Goal: Task Accomplishment & Management: Use online tool/utility

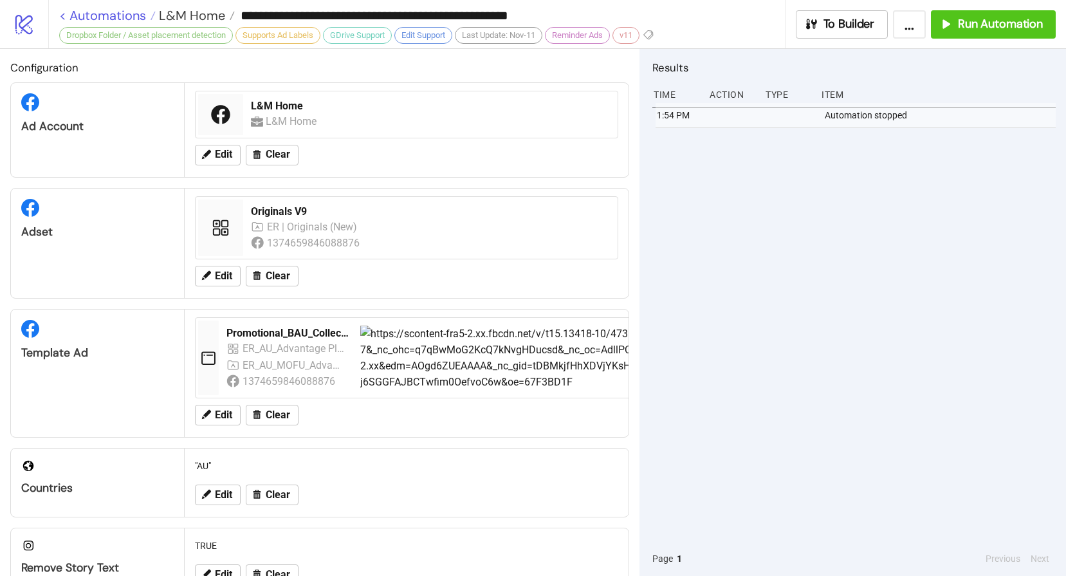
click at [113, 17] on link "< Automations" at bounding box center [107, 15] width 96 height 13
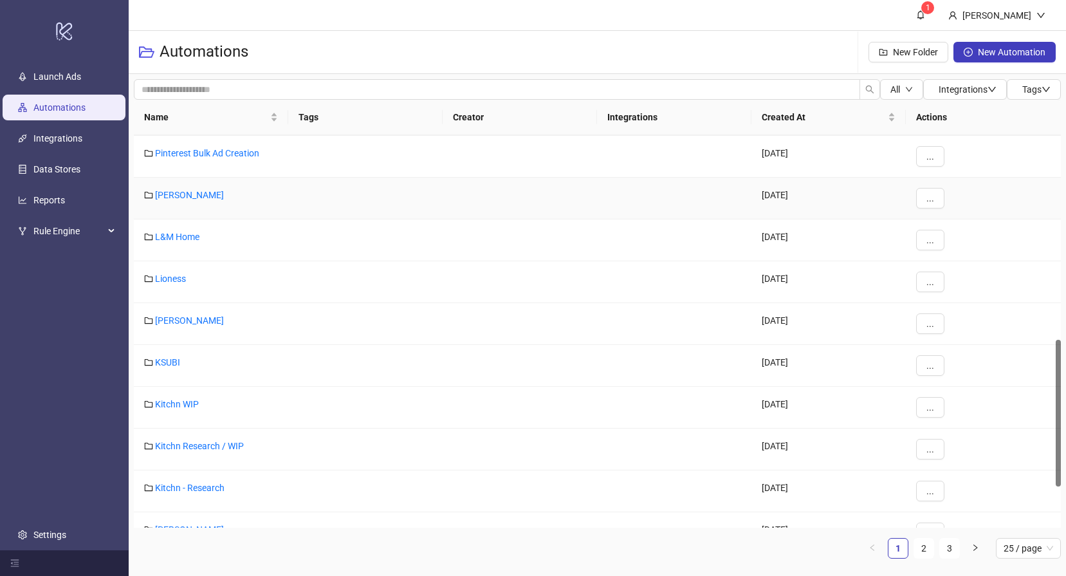
scroll to position [649, 0]
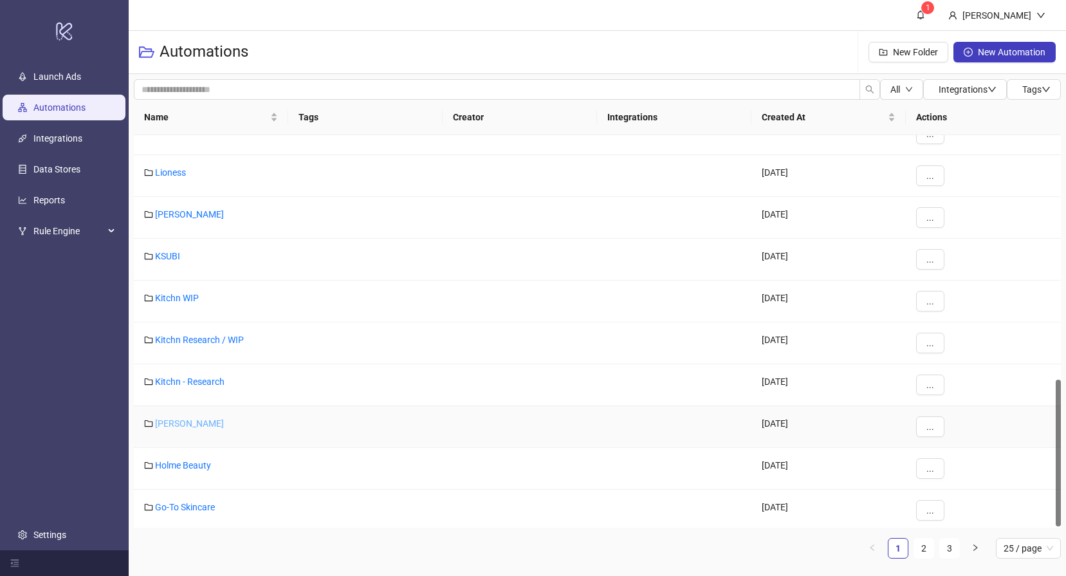
click at [188, 421] on link "[PERSON_NAME]" at bounding box center [189, 423] width 69 height 10
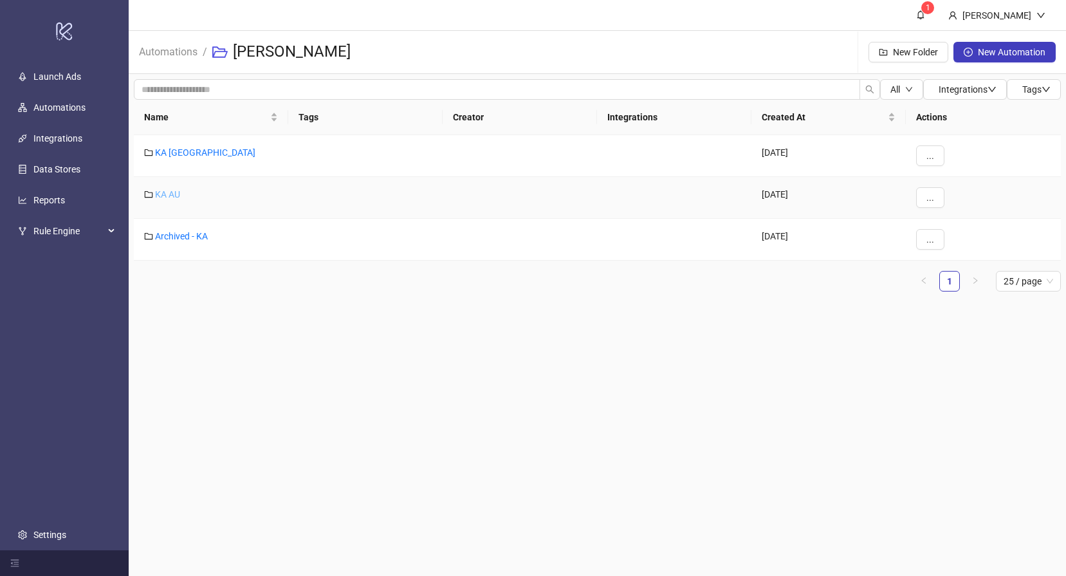
click at [165, 196] on link "KA AU" at bounding box center [167, 194] width 25 height 10
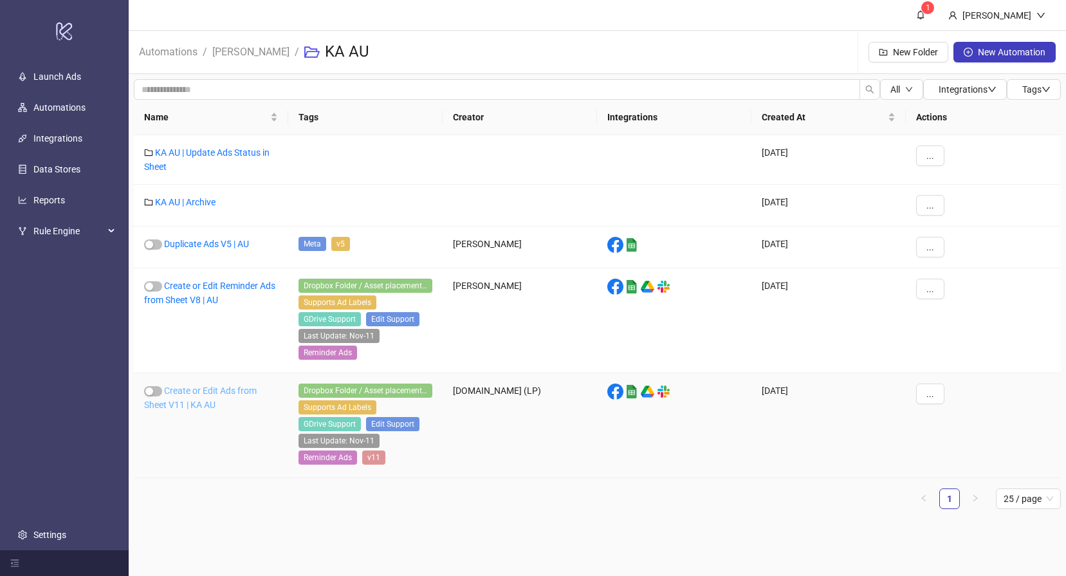
click at [191, 389] on link "Create or Edit Ads from Sheet V11 | KA AU" at bounding box center [200, 397] width 113 height 24
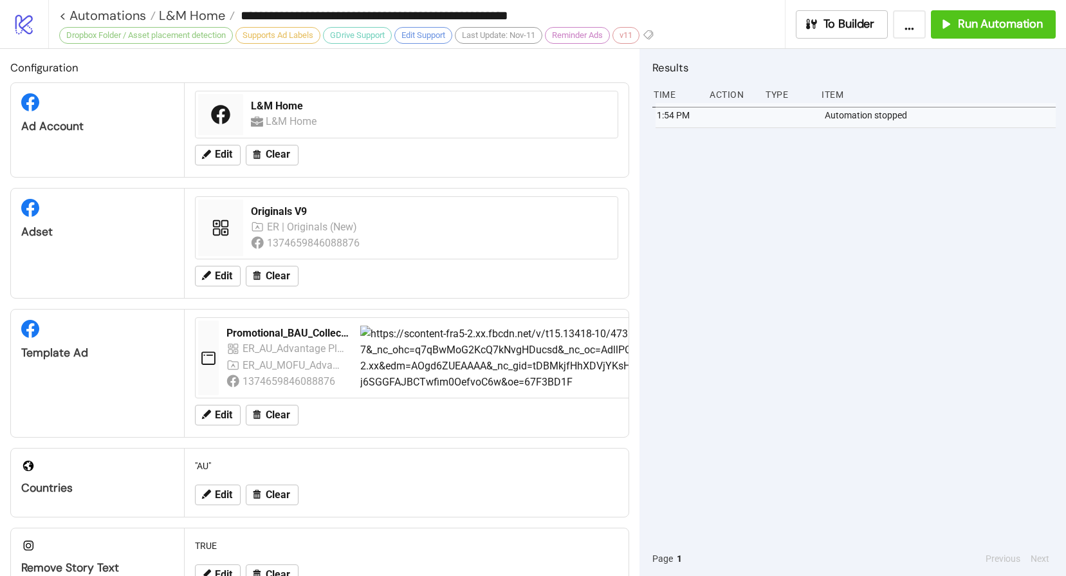
type input "**********"
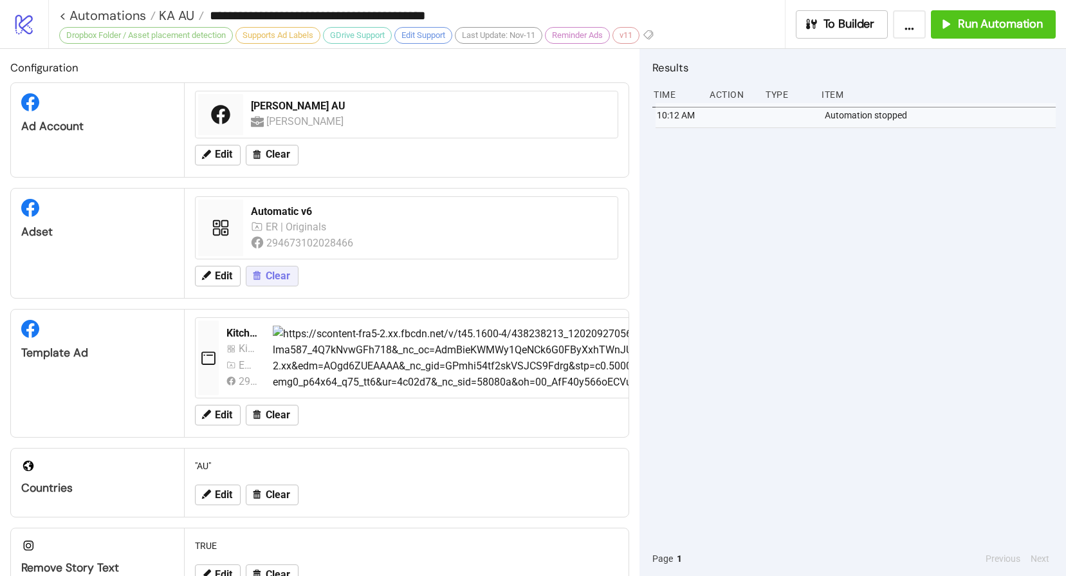
click at [274, 274] on span "Clear" at bounding box center [278, 276] width 24 height 12
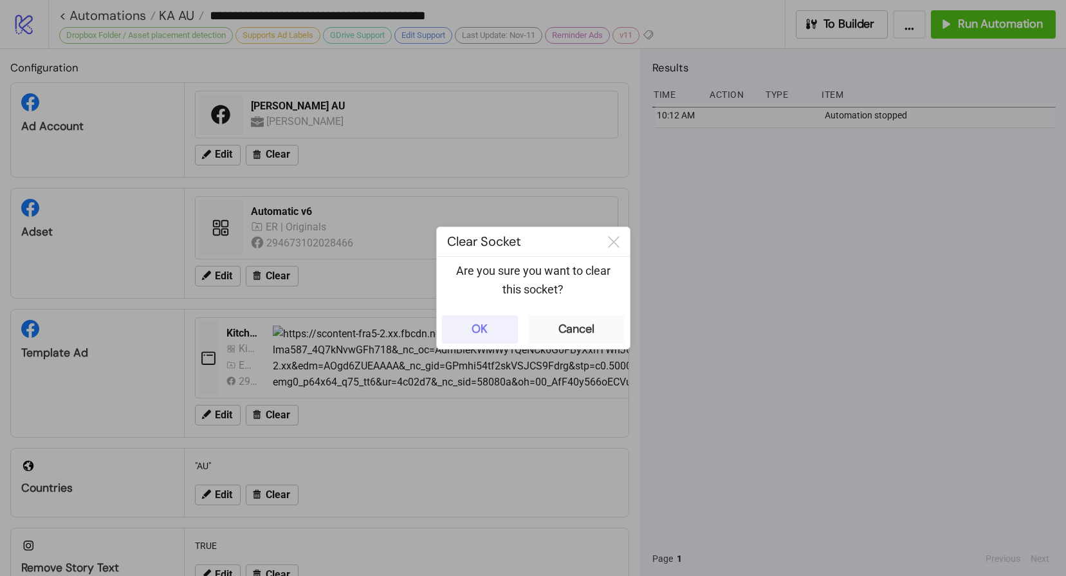
click at [481, 326] on div "OK" at bounding box center [480, 329] width 16 height 15
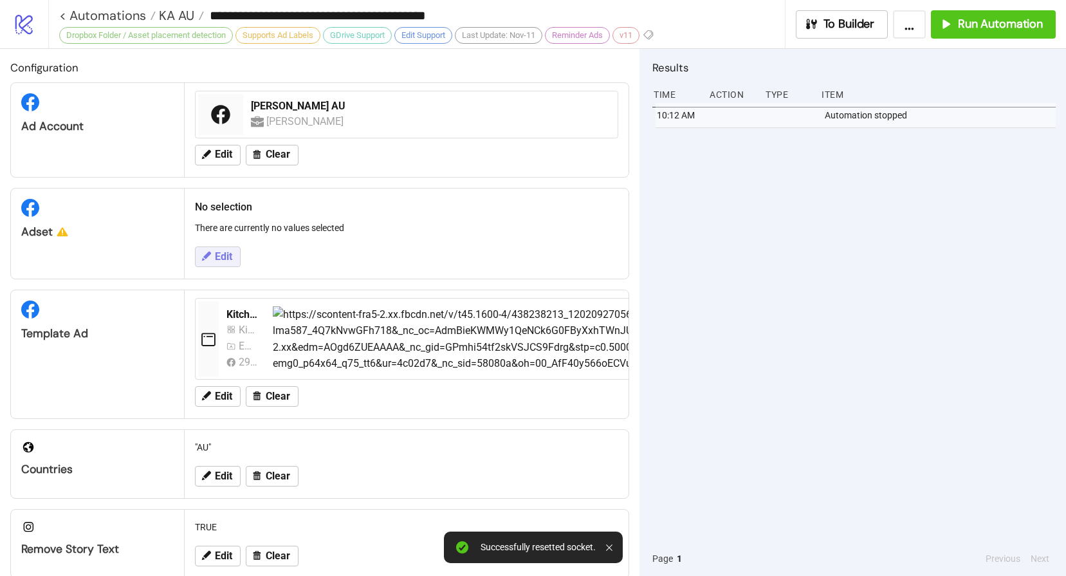
click at [215, 259] on span "Edit" at bounding box center [223, 257] width 17 height 12
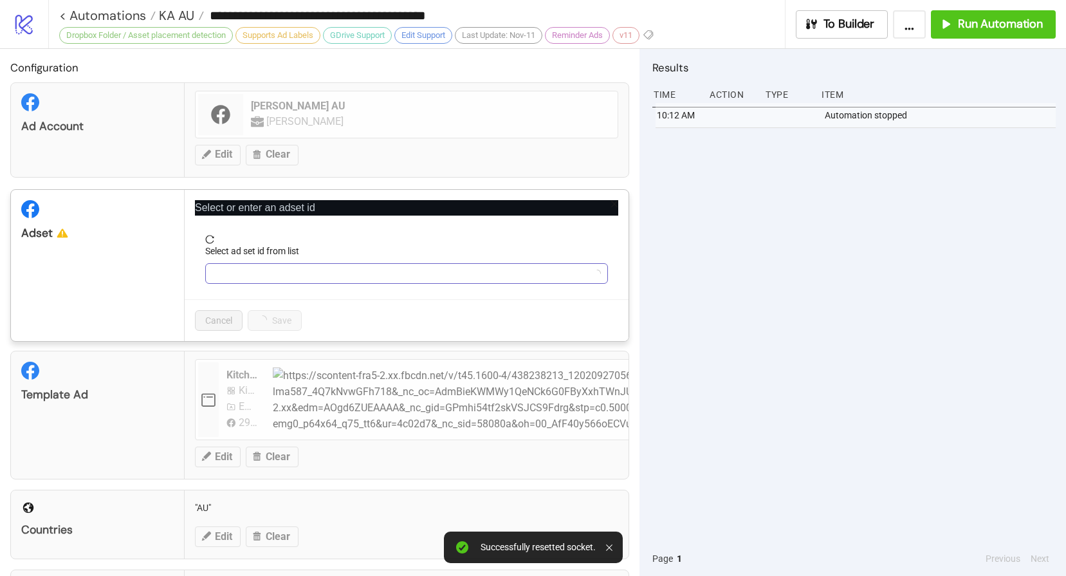
click at [318, 276] on input "Select ad set id from list" at bounding box center [401, 273] width 376 height 19
paste input "**********"
type input "**********"
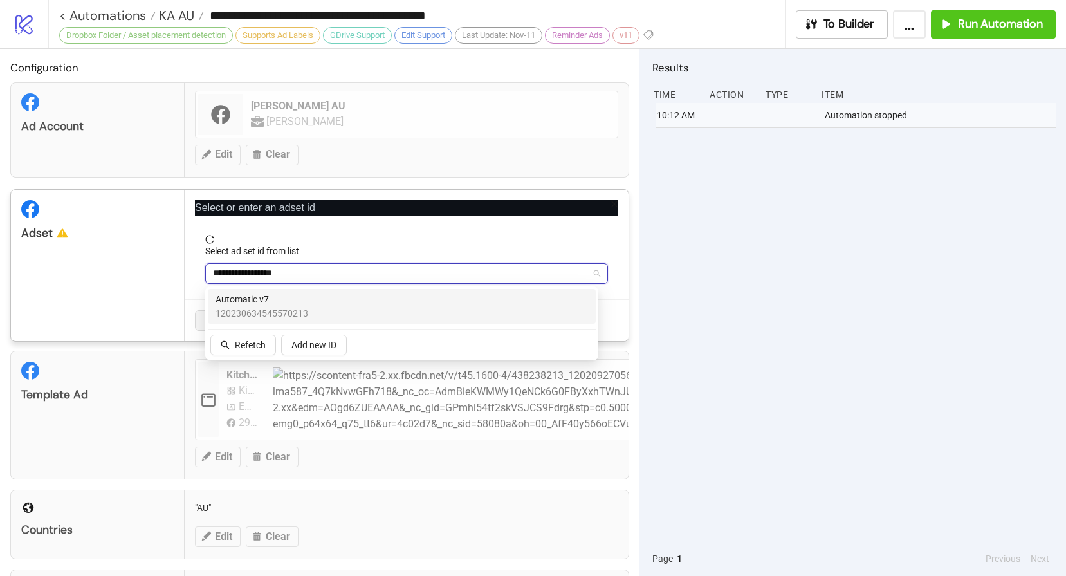
click at [268, 295] on span "Automatic v7" at bounding box center [262, 299] width 93 height 14
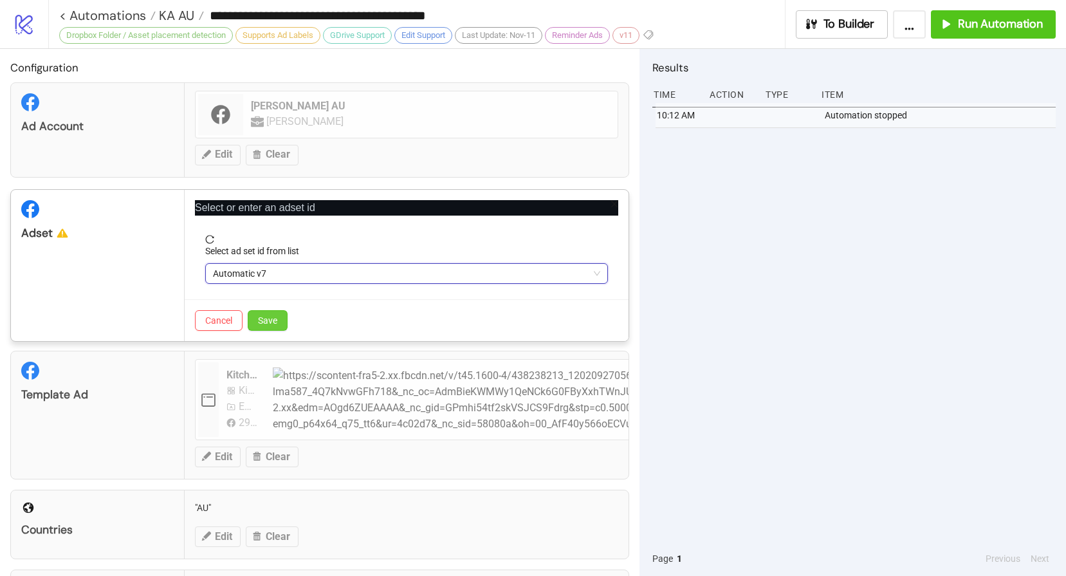
click at [271, 320] on span "Save" at bounding box center [267, 320] width 19 height 10
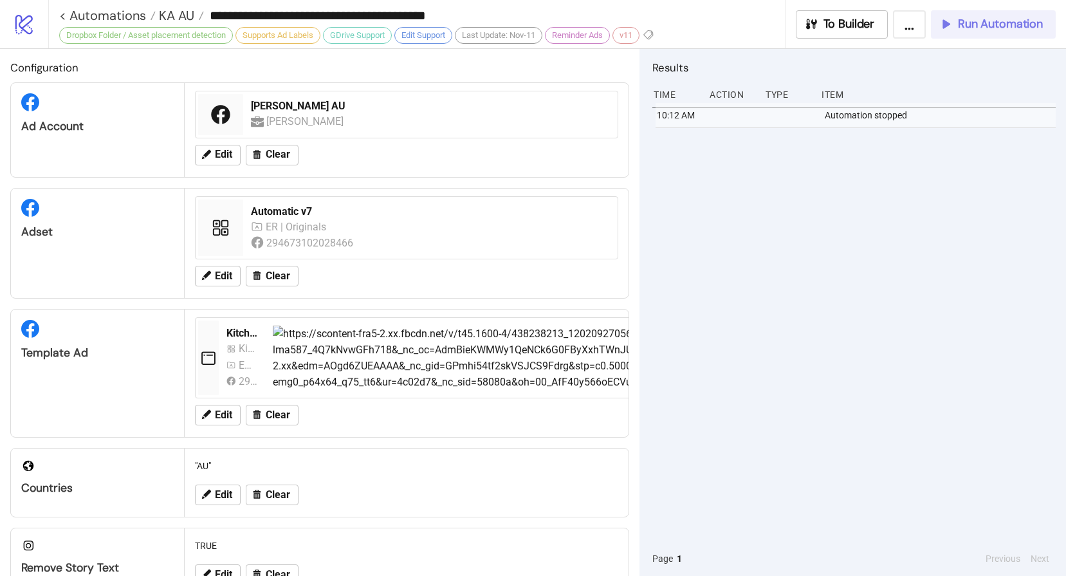
click at [1005, 19] on span "Run Automation" at bounding box center [1000, 24] width 85 height 15
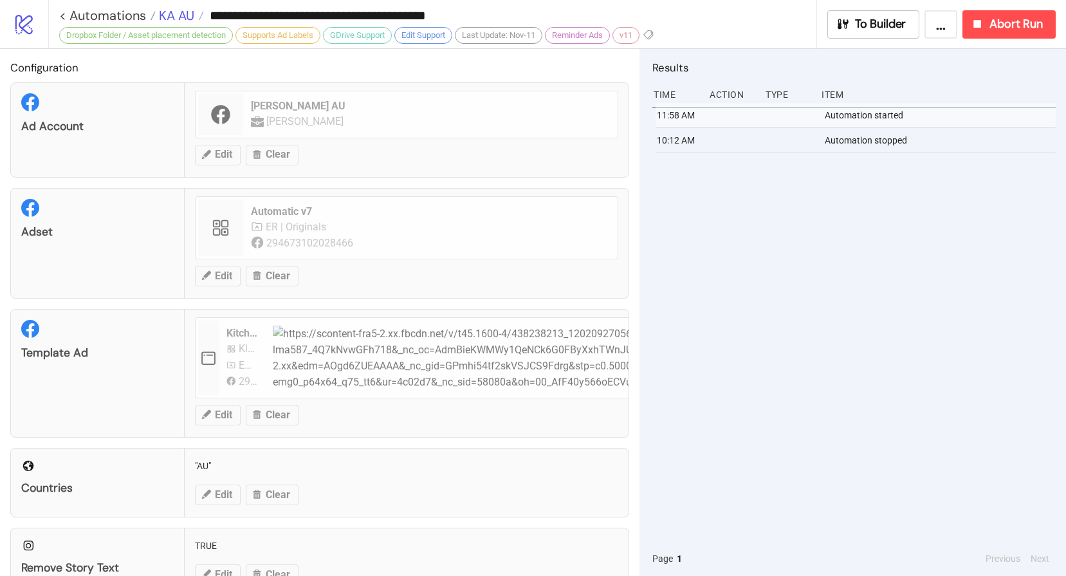
click at [169, 15] on span "KA AU" at bounding box center [175, 15] width 39 height 17
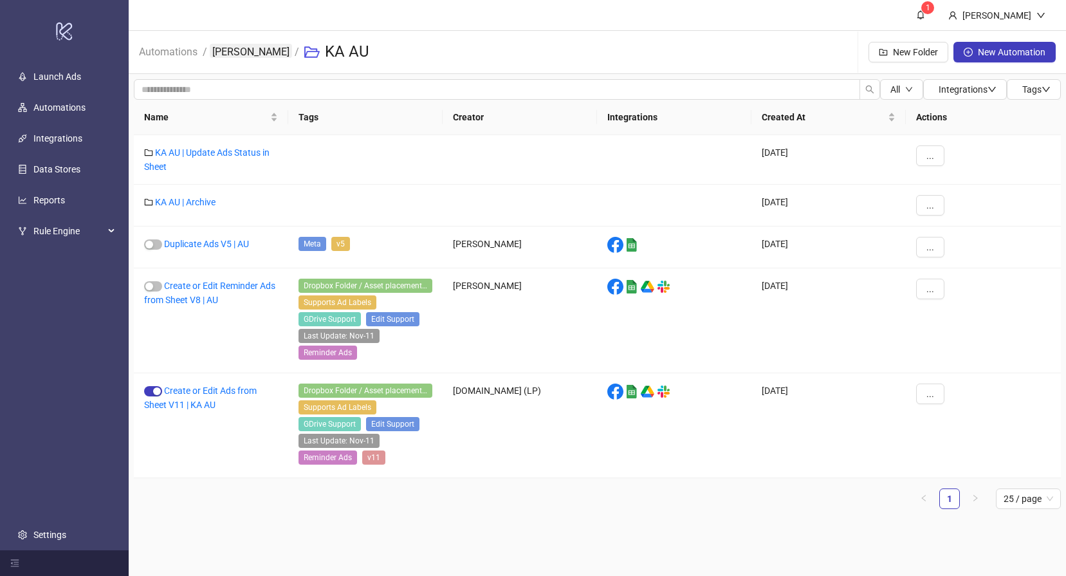
click at [237, 55] on link "[PERSON_NAME]" at bounding box center [251, 51] width 82 height 14
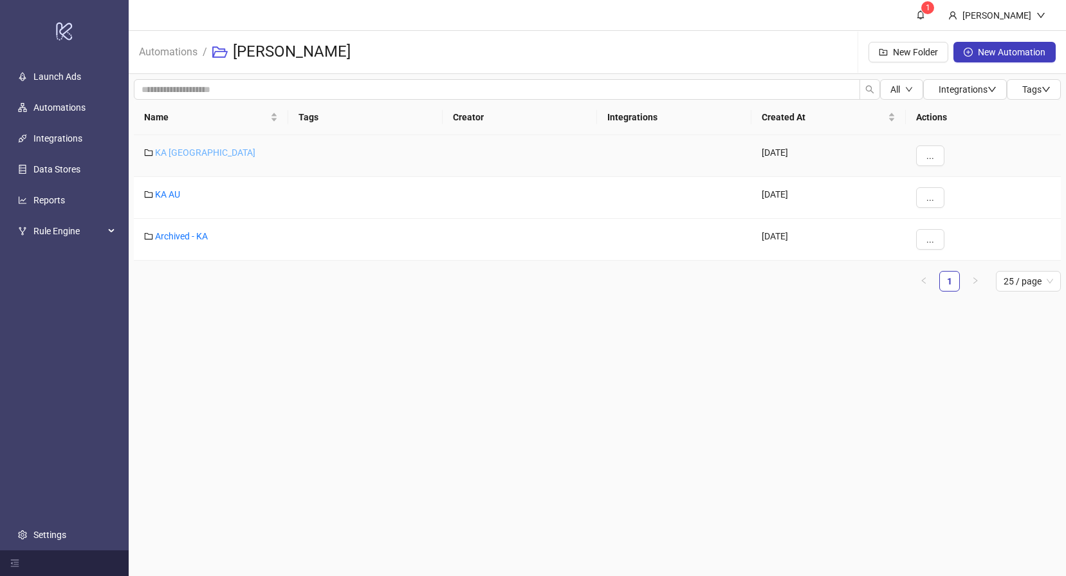
click at [176, 151] on link "KA [GEOGRAPHIC_DATA]" at bounding box center [205, 152] width 100 height 10
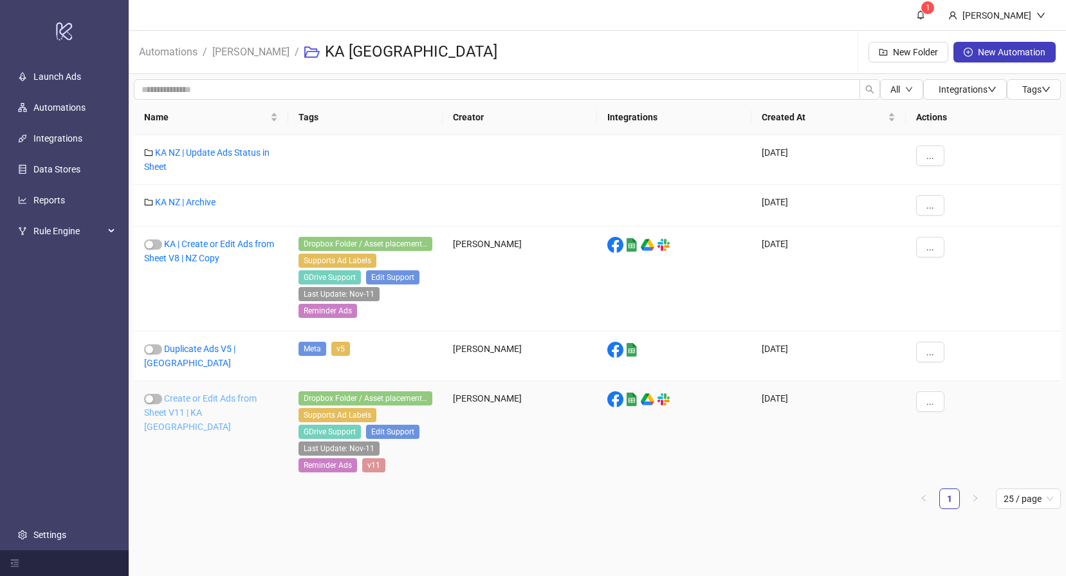
click at [199, 405] on link "Create or Edit Ads from Sheet V11 | KA [GEOGRAPHIC_DATA]" at bounding box center [200, 412] width 113 height 39
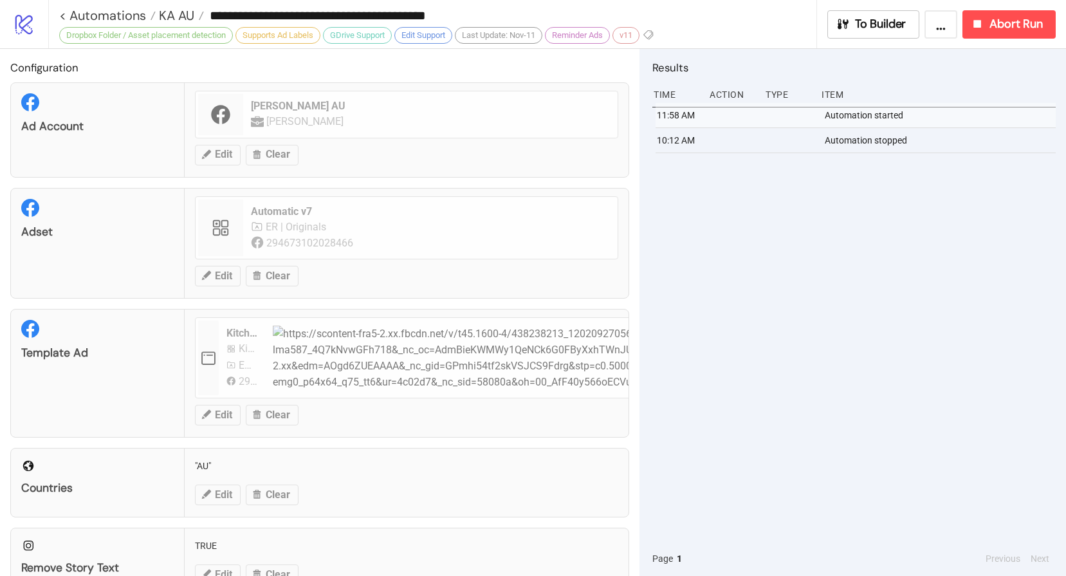
type input "**********"
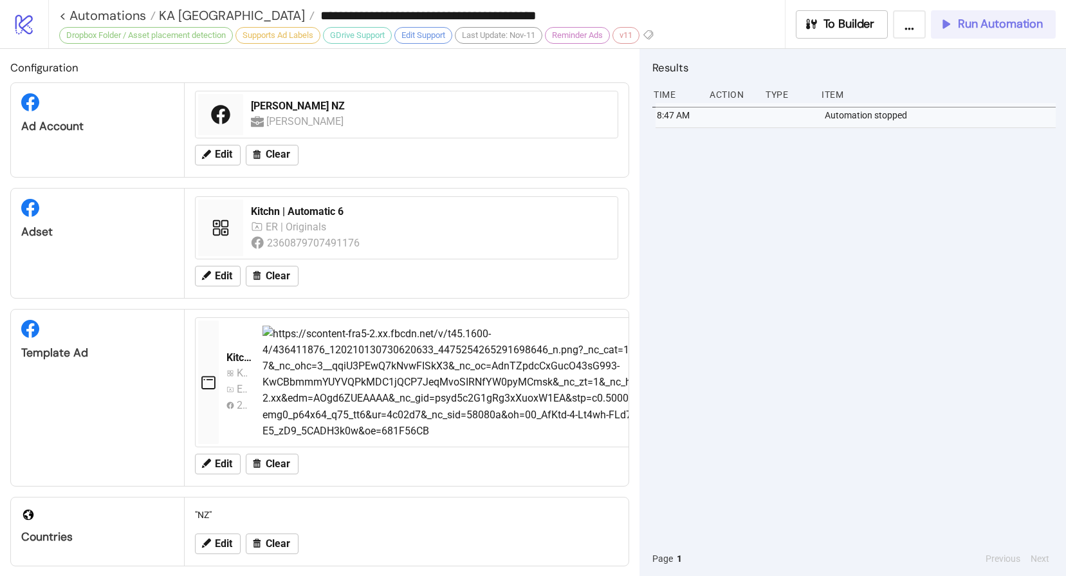
click at [996, 25] on span "Run Automation" at bounding box center [1000, 24] width 85 height 15
